Goal: Information Seeking & Learning: Learn about a topic

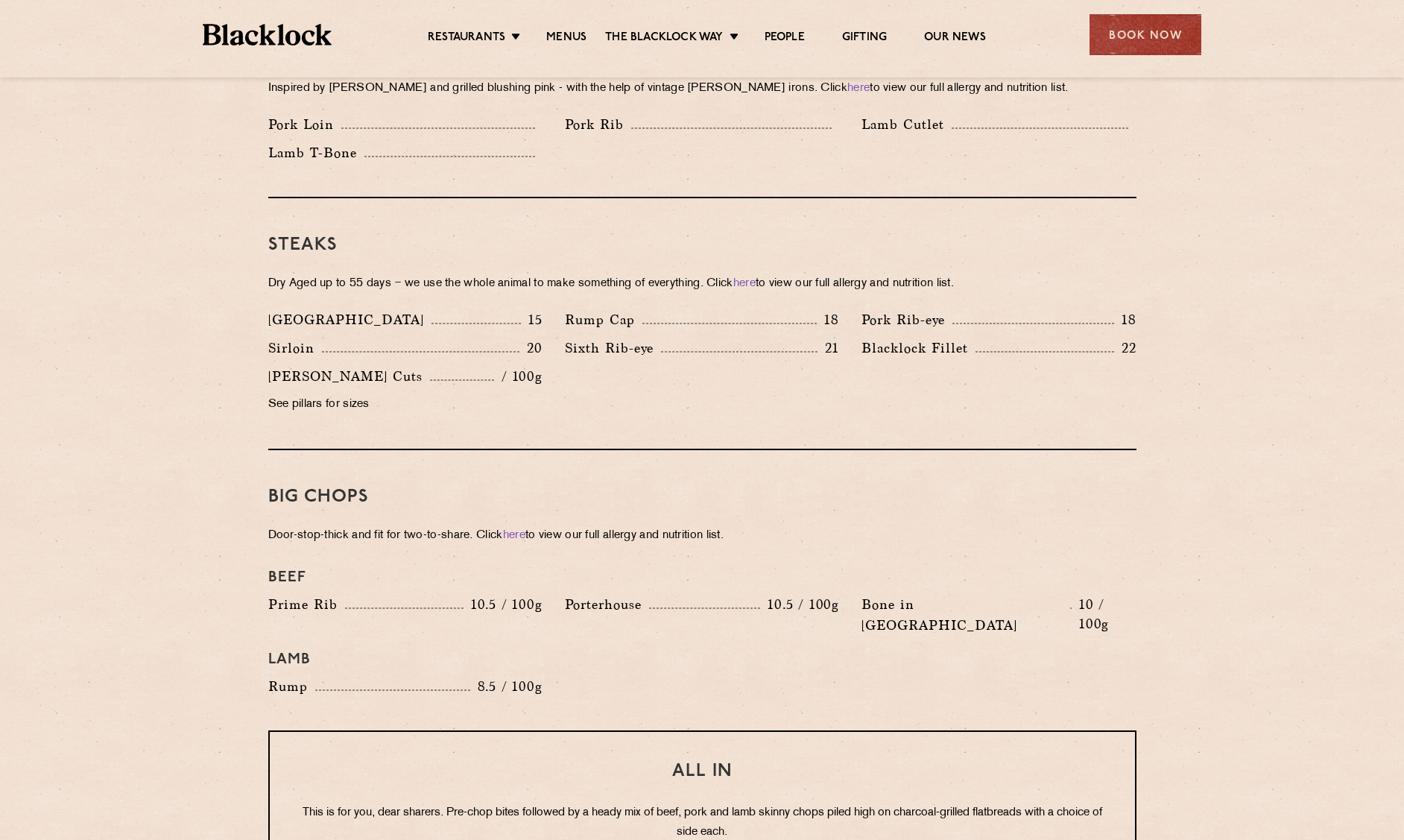
scroll to position [1118, 0]
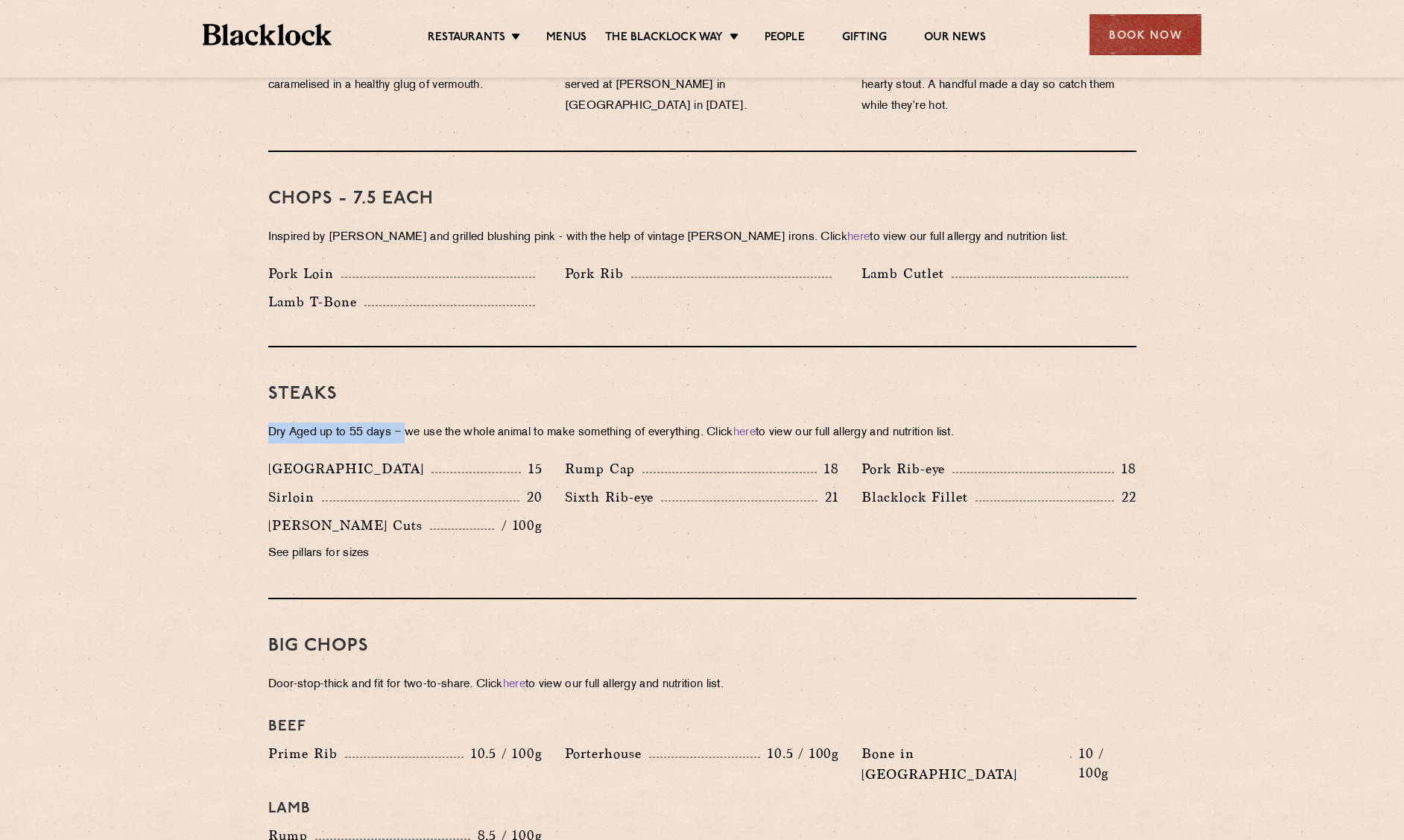
drag, startPoint x: 258, startPoint y: 395, endPoint x: 412, endPoint y: 415, distance: 155.3
click at [412, 415] on div "Pre Chop Bites [PERSON_NAME] Potted Meats & Kimchi 1.5 Egg & Anchovy 1.5 Cheese…" at bounding box center [702, 704] width 906 height 2144
drag, startPoint x: 680, startPoint y: 525, endPoint x: 768, endPoint y: 537, distance: 88.8
click at [768, 537] on div "Denver 15 Rump Cap 18 Pork Rib-eye 18 Sirloin 20 Sixth Rib-eye 21 [PERSON_NAME]…" at bounding box center [702, 514] width 891 height 113
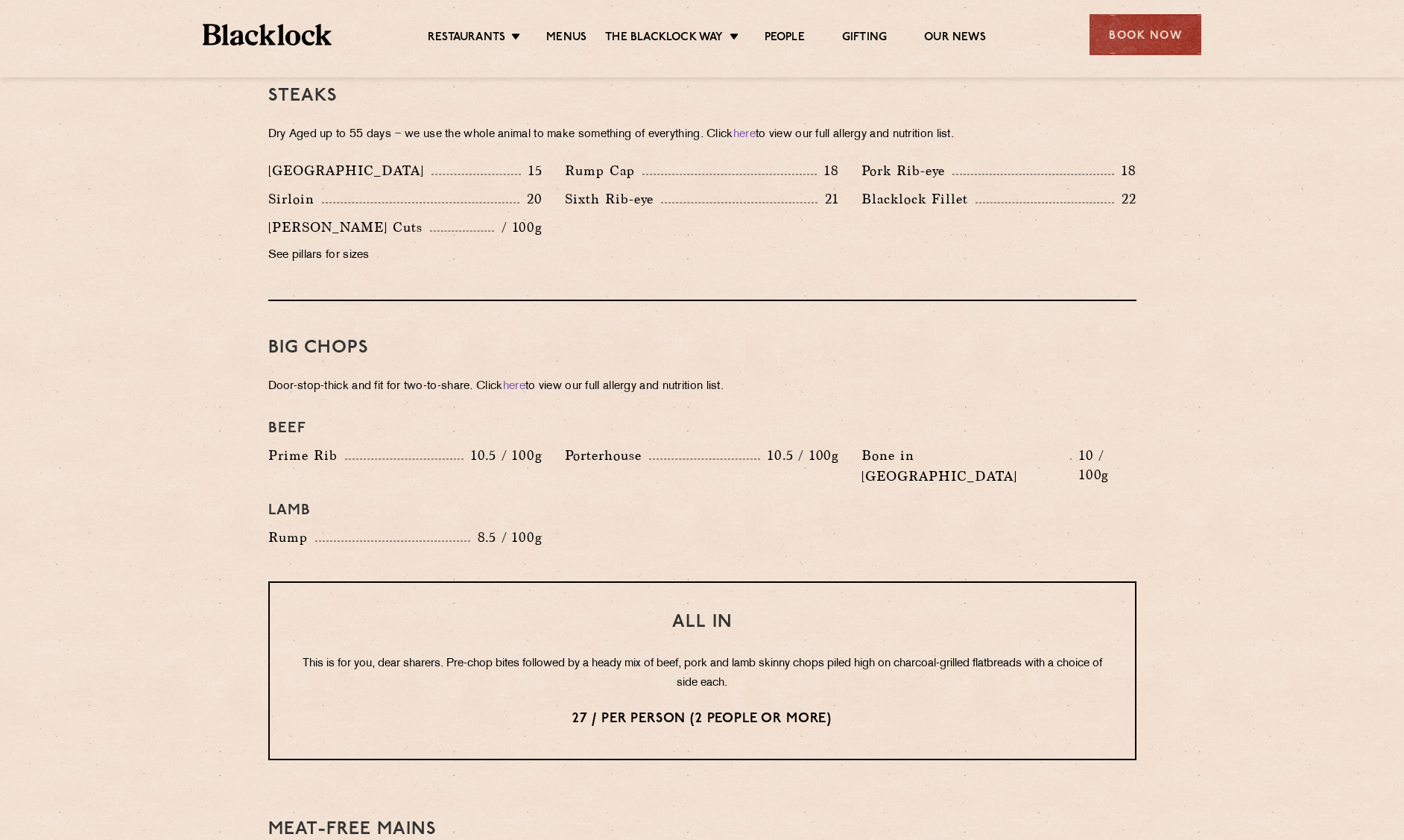
scroll to position [1714, 0]
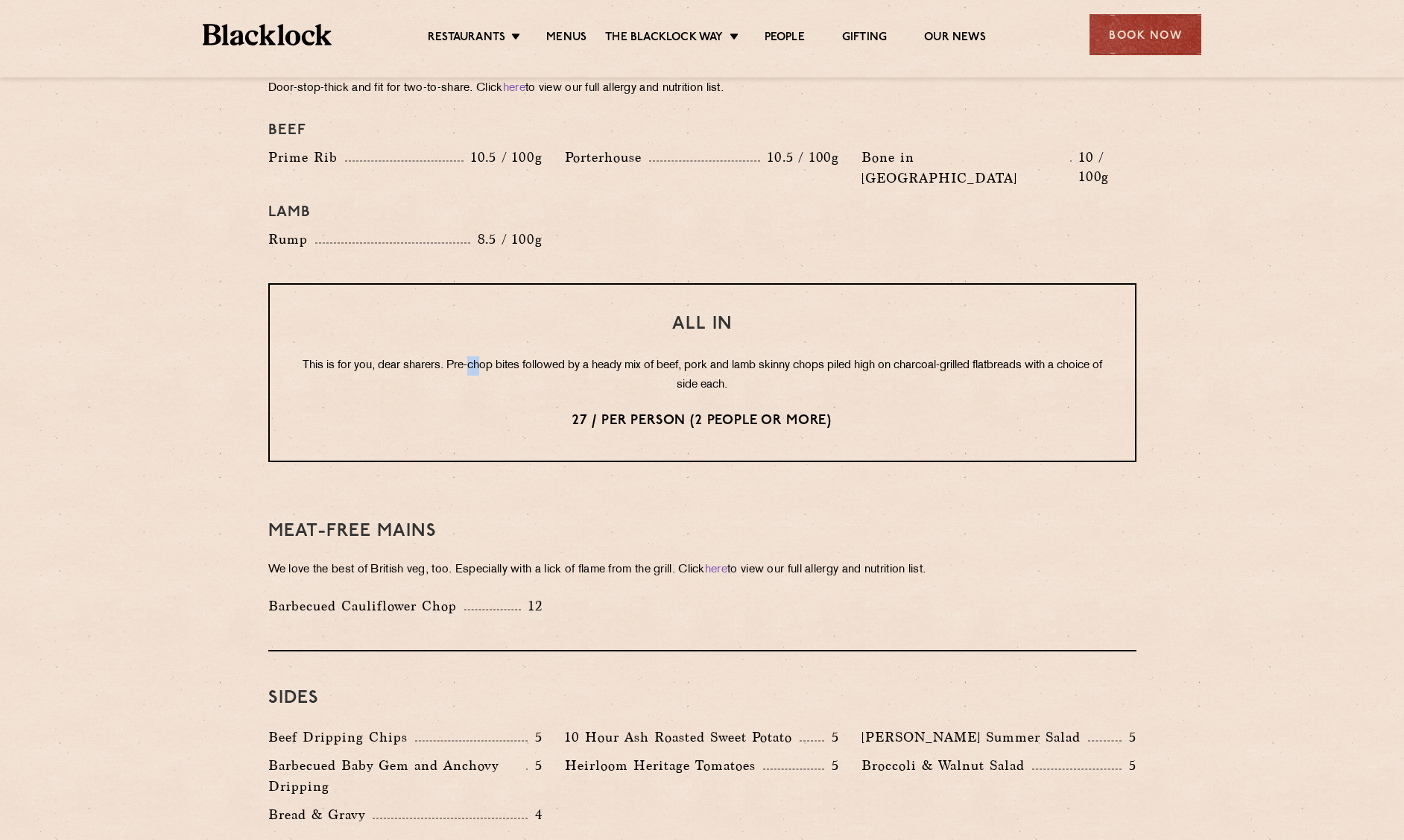
drag, startPoint x: 488, startPoint y: 318, endPoint x: 500, endPoint y: 320, distance: 12.2
click at [500, 356] on p "This is for you, dear sharers. Pre-chop bites followed by a heady mix of beef, …" at bounding box center [703, 375] width 806 height 38
click at [550, 356] on p "This is for you, dear sharers. Pre-chop bites followed by a heady mix of beef, …" at bounding box center [703, 375] width 806 height 38
drag, startPoint x: 579, startPoint y: 325, endPoint x: 633, endPoint y: 324, distance: 54.0
click at [587, 356] on p "This is for you, dear sharers. Pre-chop bites followed by a heady mix of beef, …" at bounding box center [703, 375] width 806 height 38
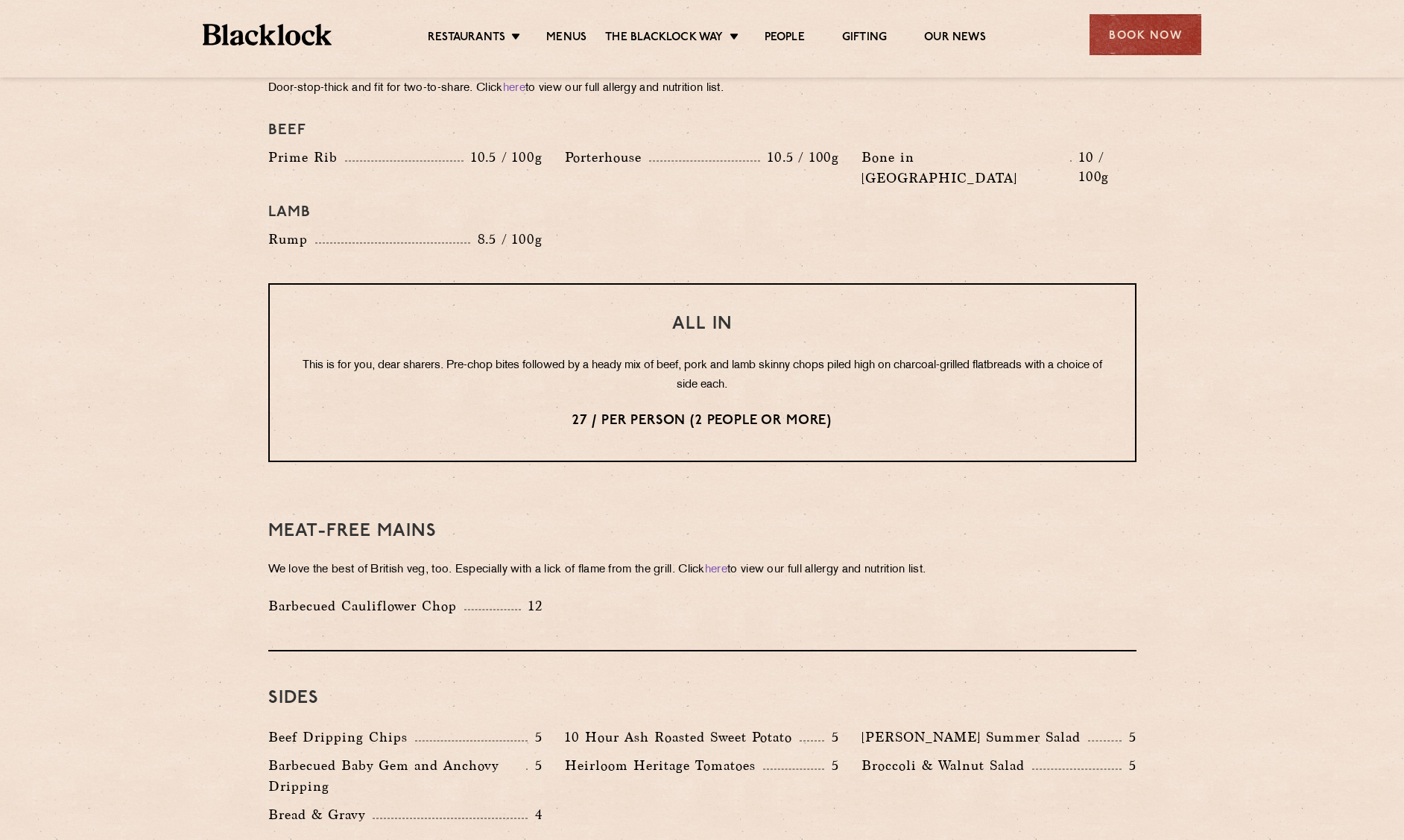
drag, startPoint x: 639, startPoint y: 323, endPoint x: 711, endPoint y: 323, distance: 72.0
click at [641, 356] on p "This is for you, dear sharers. Pre-chop bites followed by a heady mix of beef, …" at bounding box center [703, 375] width 806 height 38
drag, startPoint x: 711, startPoint y: 323, endPoint x: 785, endPoint y: 325, distance: 74.0
click at [785, 356] on p "This is for you, dear sharers. Pre-chop bites followed by a heady mix of beef, …" at bounding box center [703, 375] width 806 height 38
drag, startPoint x: 928, startPoint y: 360, endPoint x: 878, endPoint y: 323, distance: 62.2
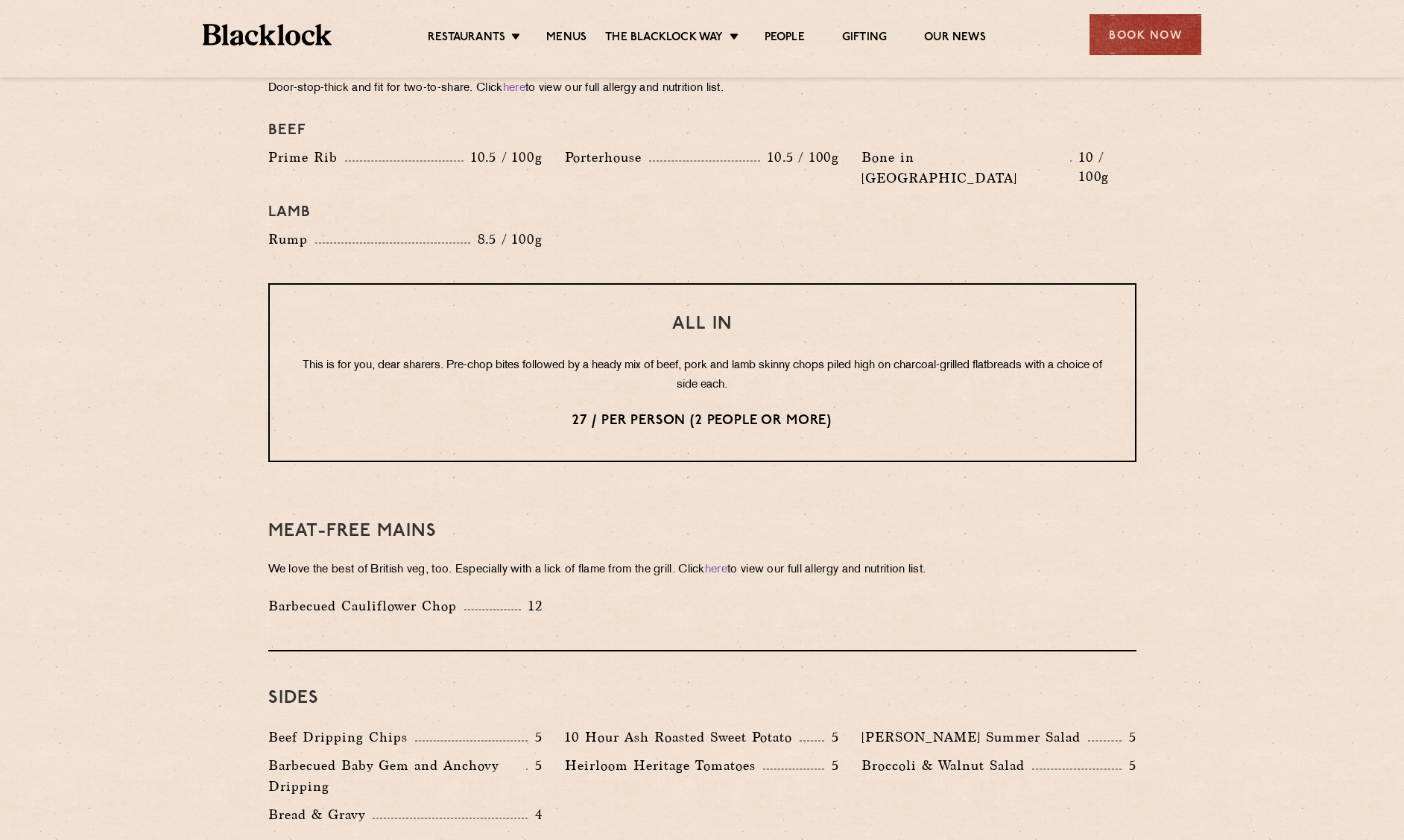
click at [928, 359] on div "All In This is for you, dear sharers. Pre-chop bites followed by a heady mix of…" at bounding box center [702, 372] width 868 height 178
drag, startPoint x: 870, startPoint y: 319, endPoint x: 929, endPoint y: 319, distance: 59.0
click at [929, 356] on p "This is for you, dear sharers. Pre-chop bites followed by a heady mix of beef, …" at bounding box center [703, 375] width 806 height 38
drag, startPoint x: 987, startPoint y: 344, endPoint x: 1022, endPoint y: 345, distance: 35.0
click at [991, 356] on p "This is for you, dear sharers. Pre-chop bites followed by a heady mix of beef, …" at bounding box center [703, 375] width 806 height 38
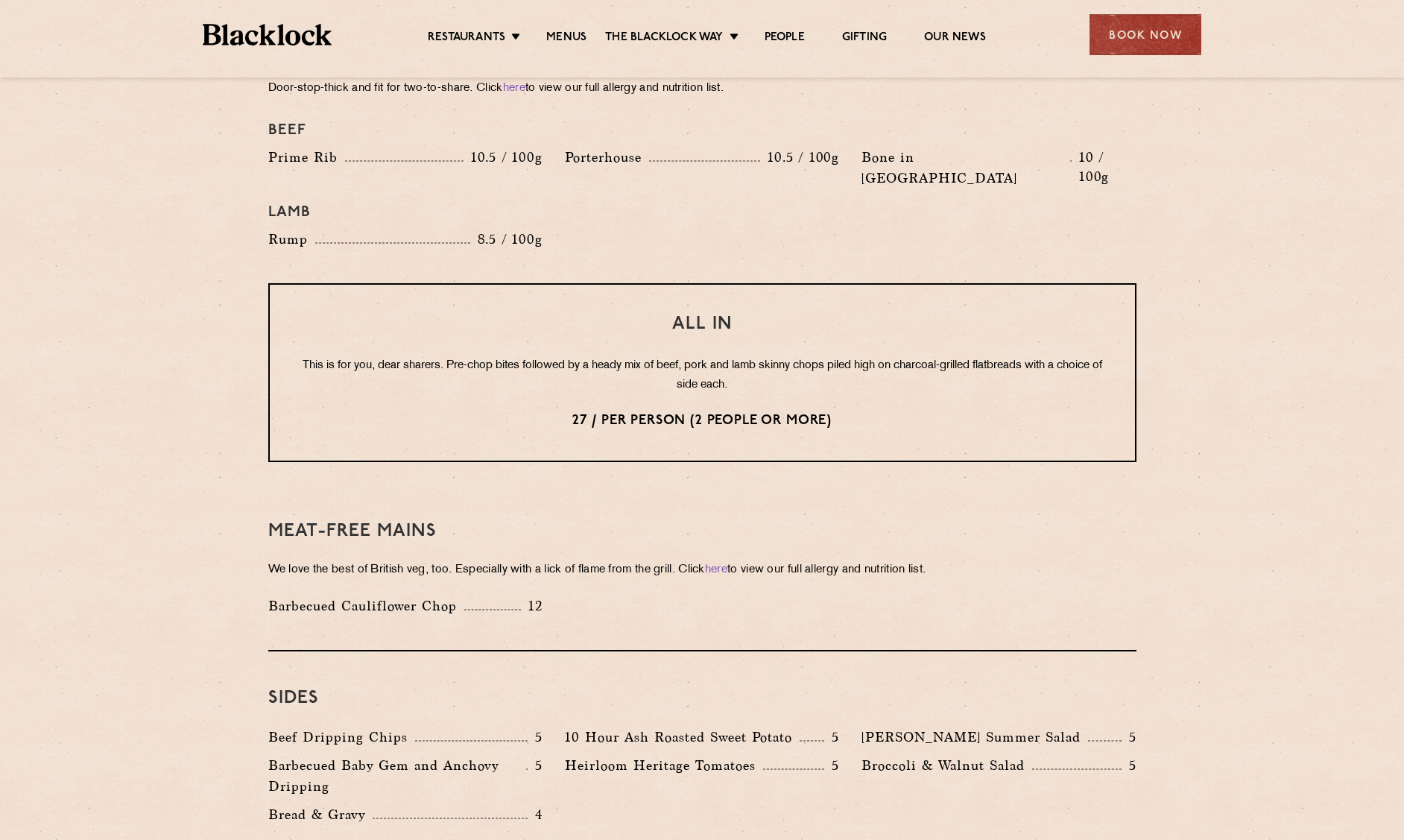
click at [1009, 356] on p "This is for you, dear sharers. Pre-chop bites followed by a heady mix of beef, …" at bounding box center [703, 375] width 806 height 38
click at [1023, 356] on p "This is for you, dear sharers. Pre-chop bites followed by a heady mix of beef, …" at bounding box center [703, 375] width 806 height 38
click at [781, 356] on p "This is for you, dear sharers. Pre-chop bites followed by a heady mix of beef, …" at bounding box center [703, 375] width 806 height 38
drag, startPoint x: 694, startPoint y: 339, endPoint x: 900, endPoint y: 336, distance: 206.0
click at [752, 356] on p "This is for you, dear sharers. Pre-chop bites followed by a heady mix of beef, …" at bounding box center [703, 375] width 806 height 38
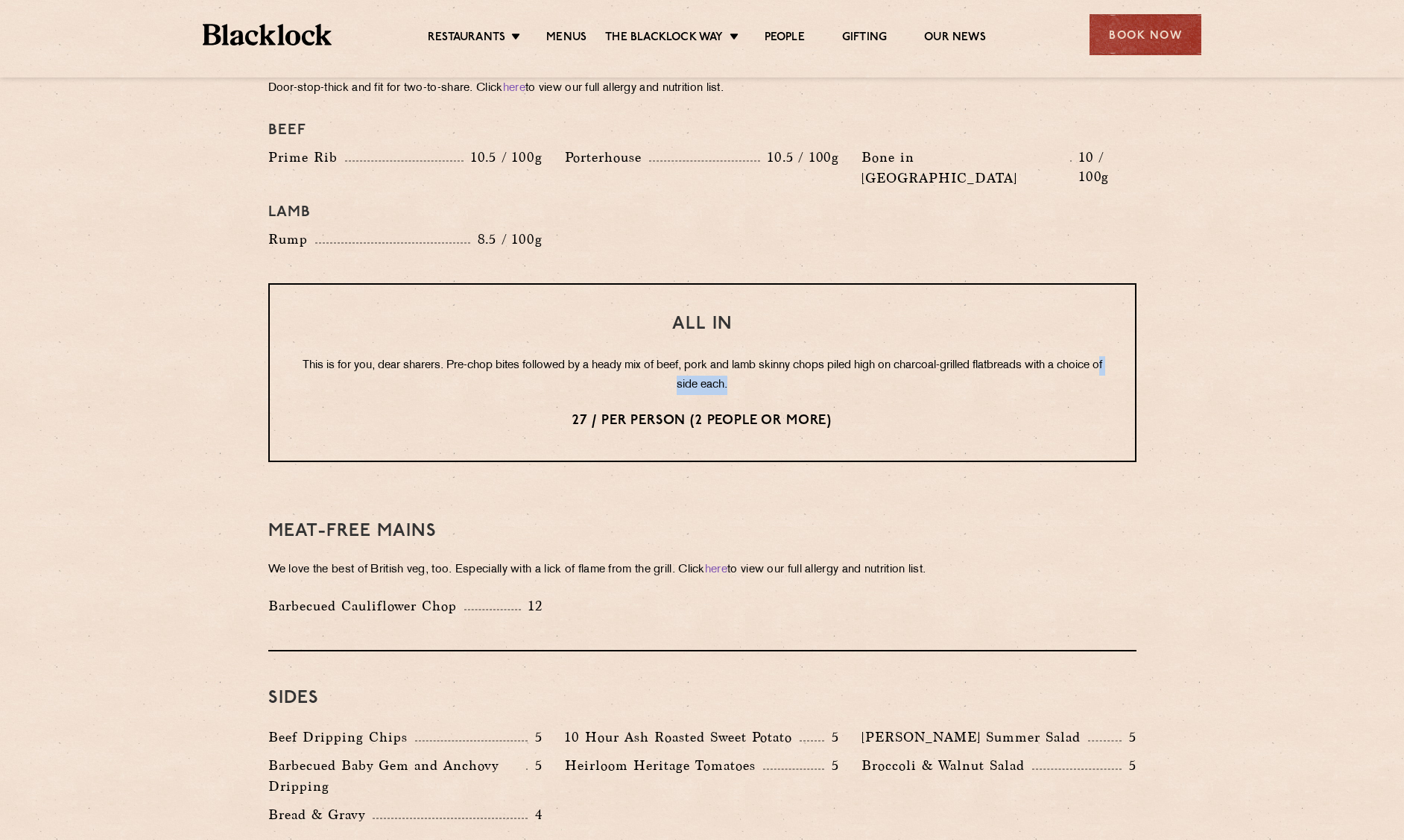
click at [900, 356] on p "This is for you, dear sharers. Pre-chop bites followed by a heady mix of beef, …" at bounding box center [703, 375] width 806 height 38
click at [913, 356] on p "This is for you, dear sharers. Pre-chop bites followed by a heady mix of beef, …" at bounding box center [703, 375] width 806 height 38
click at [910, 411] on p "27 / per person (2 people or more)" at bounding box center [703, 420] width 806 height 20
click at [923, 392] on div "All In This is for you, dear sharers. Pre-chop bites followed by a heady mix of…" at bounding box center [702, 372] width 868 height 178
drag, startPoint x: 407, startPoint y: 316, endPoint x: 429, endPoint y: 315, distance: 22.0
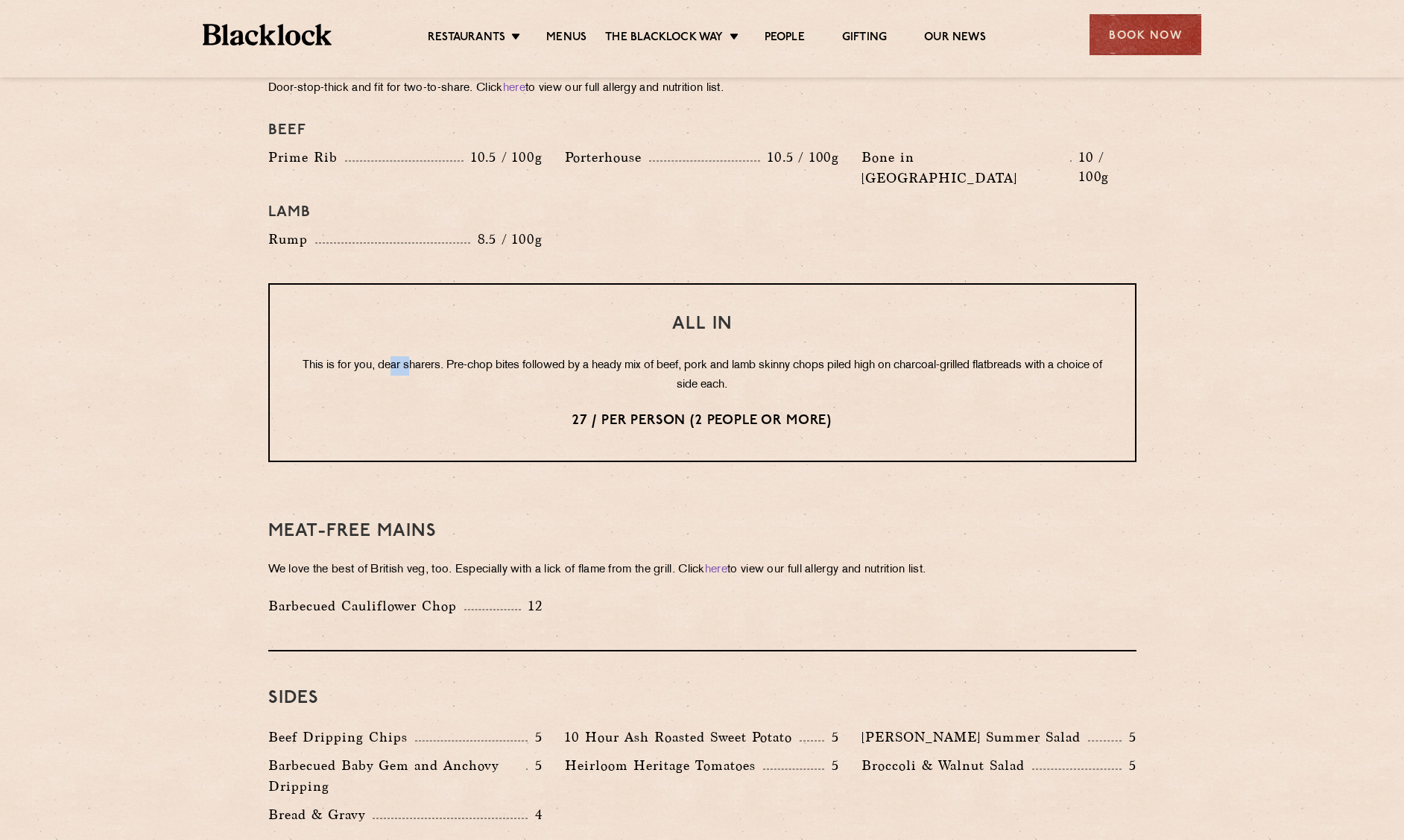
click at [429, 356] on p "This is for you, dear sharers. Pre-chop bites followed by a heady mix of beef, …" at bounding box center [703, 375] width 806 height 38
click at [485, 356] on p "This is for you, dear sharers. Pre-chop bites followed by a heady mix of beef, …" at bounding box center [703, 375] width 806 height 38
click at [505, 356] on p "This is for you, dear sharers. Pre-chop bites followed by a heady mix of beef, …" at bounding box center [703, 375] width 806 height 38
click at [513, 356] on p "This is for you, dear sharers. Pre-chop bites followed by a heady mix of beef, …" at bounding box center [703, 375] width 806 height 38
click at [593, 356] on p "This is for you, dear sharers. Pre-chop bites followed by a heady mix of beef, …" at bounding box center [703, 375] width 806 height 38
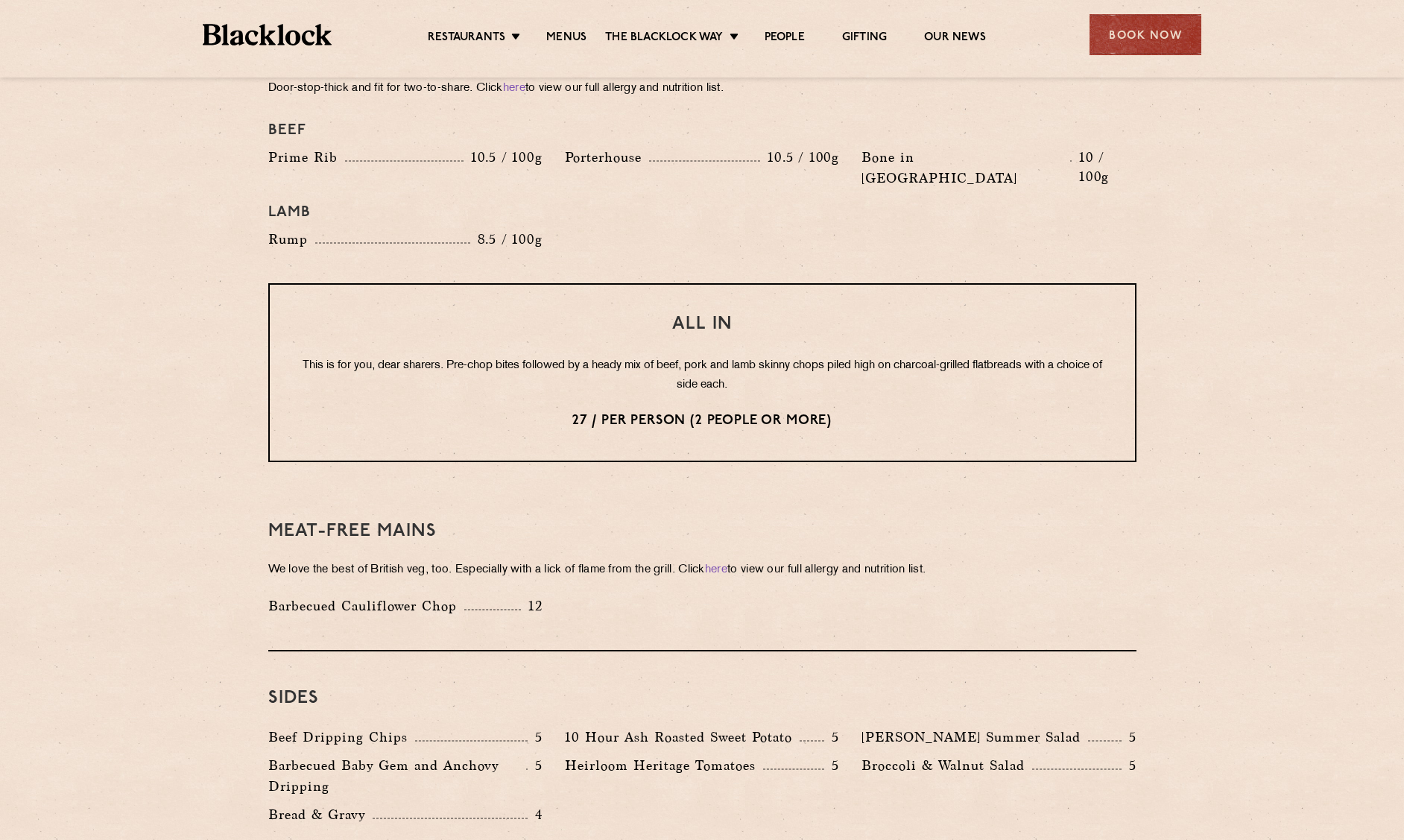
click at [635, 356] on p "This is for you, dear sharers. Pre-chop bites followed by a heady mix of beef, …" at bounding box center [703, 375] width 806 height 38
click at [701, 356] on p "This is for you, dear sharers. Pre-chop bites followed by a heady mix of beef, …" at bounding box center [703, 375] width 806 height 38
click at [829, 356] on p "This is for you, dear sharers. Pre-chop bites followed by a heady mix of beef, …" at bounding box center [703, 375] width 806 height 38
click at [633, 356] on p "This is for you, dear sharers. Pre-chop bites followed by a heady mix of beef, …" at bounding box center [703, 375] width 806 height 38
click at [746, 356] on p "This is for you, dear sharers. Pre-chop bites followed by a heady mix of beef, …" at bounding box center [703, 375] width 806 height 38
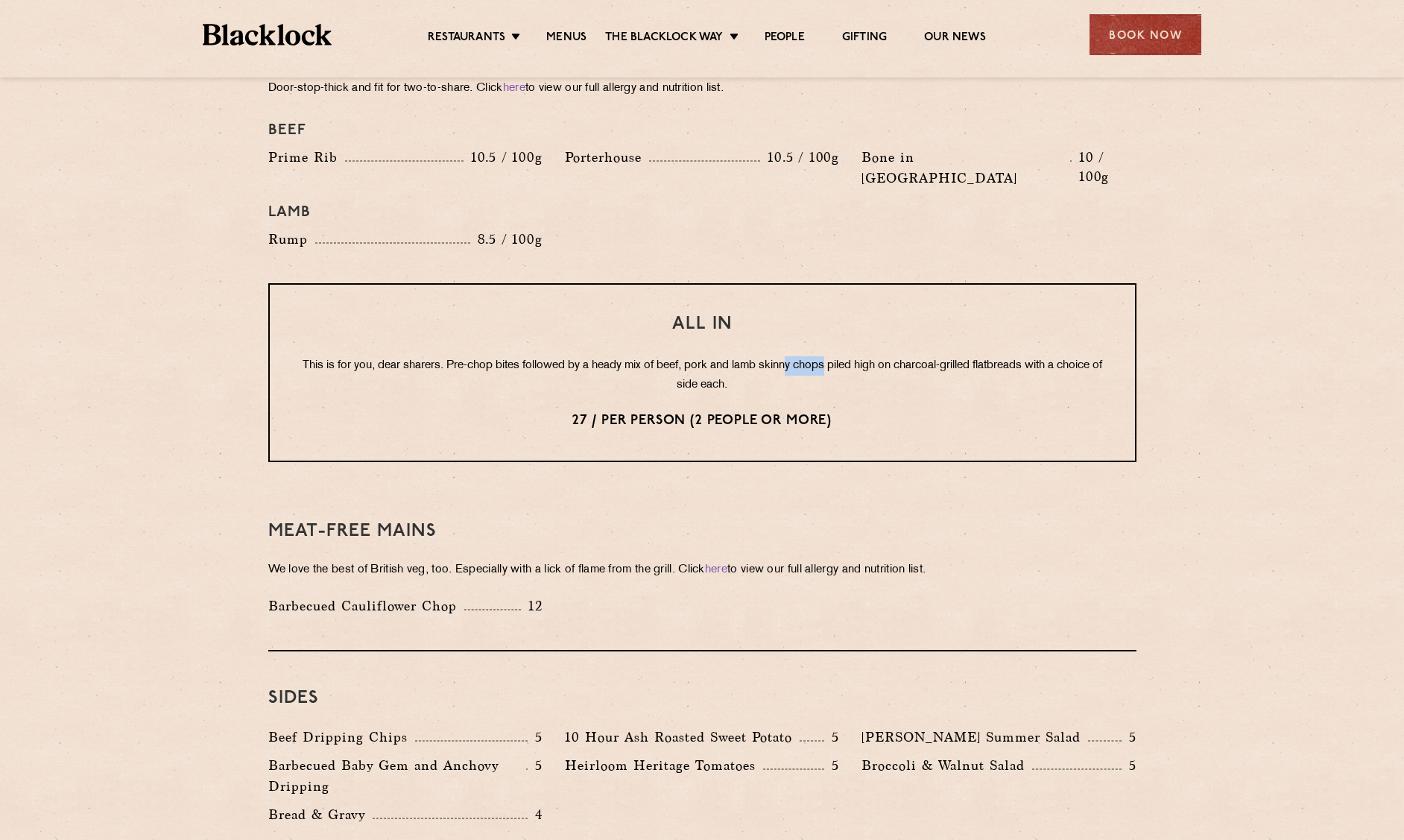
drag, startPoint x: 810, startPoint y: 322, endPoint x: 851, endPoint y: 322, distance: 41.0
click at [851, 356] on p "This is for you, dear sharers. Pre-chop bites followed by a heady mix of beef, …" at bounding box center [703, 375] width 806 height 38
click at [922, 356] on p "This is for you, dear sharers. Pre-chop bites followed by a heady mix of beef, …" at bounding box center [703, 375] width 806 height 38
drag, startPoint x: 922, startPoint y: 320, endPoint x: 944, endPoint y: 322, distance: 22.1
click at [944, 356] on p "This is for you, dear sharers. Pre-chop bites followed by a heady mix of beef, …" at bounding box center [703, 375] width 806 height 38
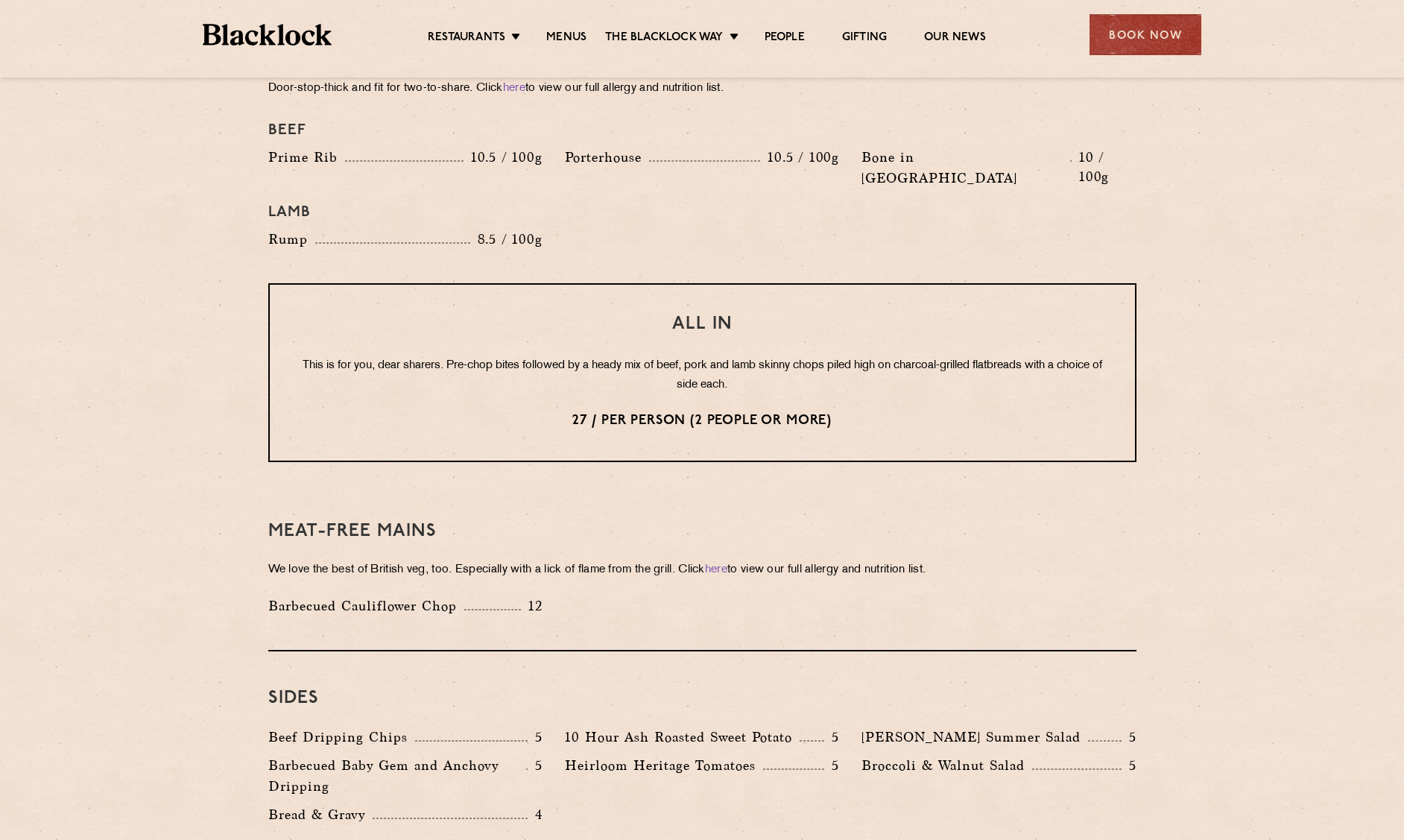
click at [1035, 356] on p "This is for you, dear sharers. Pre-chop bites followed by a heady mix of beef, …" at bounding box center [703, 375] width 806 height 38
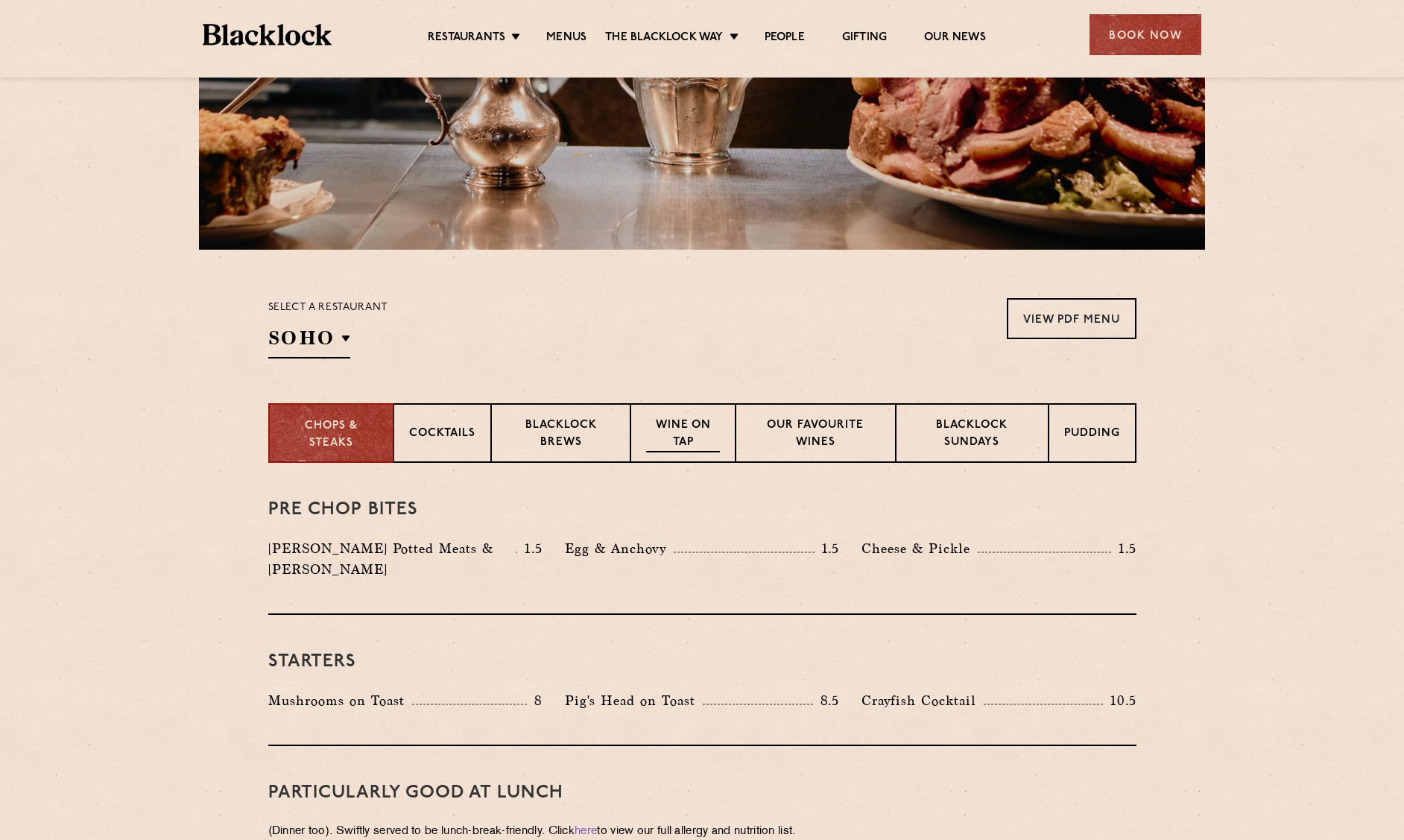
scroll to position [0, 0]
